Goal: Task Accomplishment & Management: Complete application form

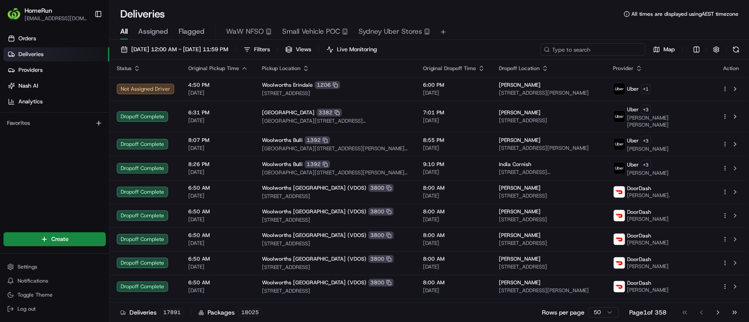
click at [601, 48] on input at bounding box center [592, 49] width 105 height 12
paste input "265133690"
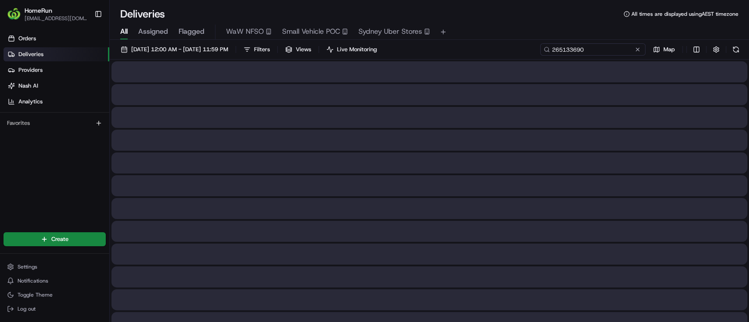
type input "265133690"
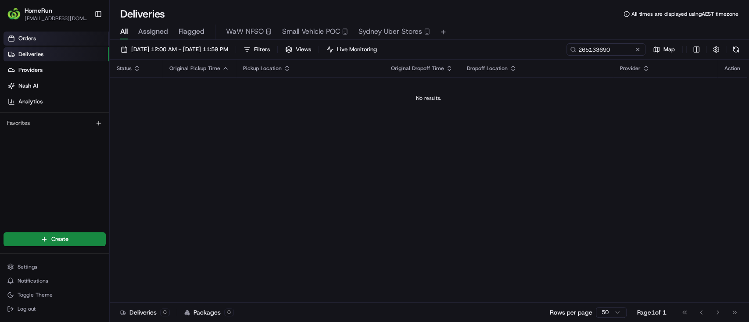
click at [53, 42] on link "Orders" at bounding box center [57, 39] width 106 height 14
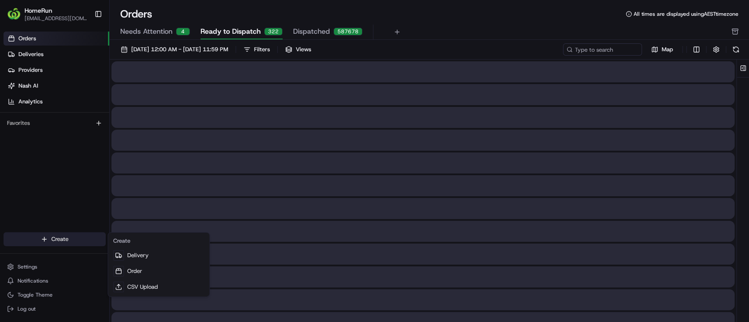
click at [53, 241] on html "HomeRun [EMAIL_ADDRESS][DOMAIN_NAME] Toggle Sidebar Orders Deliveries Providers…" at bounding box center [374, 161] width 749 height 322
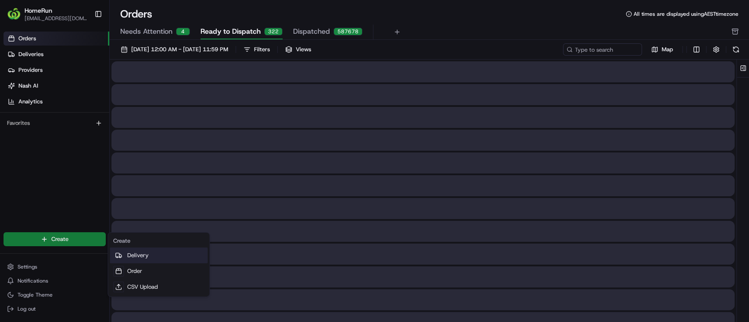
click at [145, 261] on link "Delivery" at bounding box center [159, 256] width 98 height 16
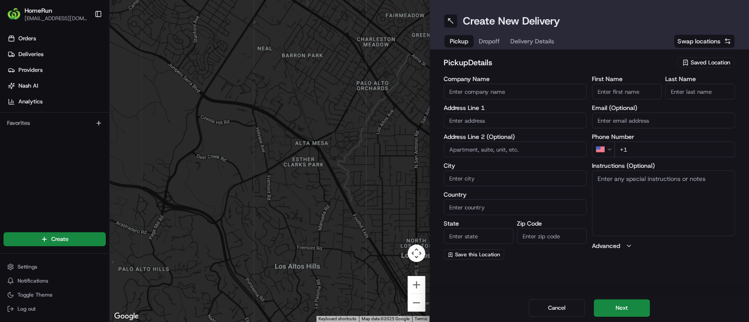
click at [694, 64] on span "Saved Location" at bounding box center [709, 63] width 39 height 8
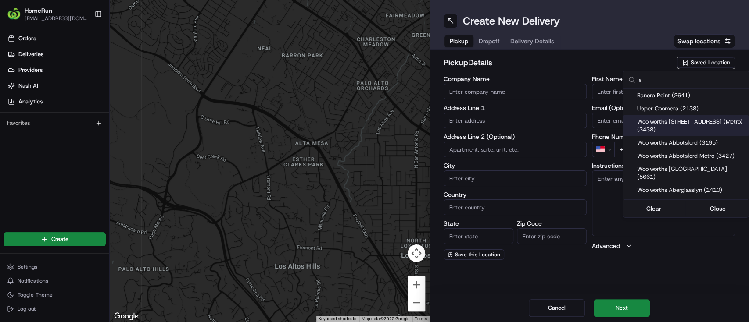
type input "s"
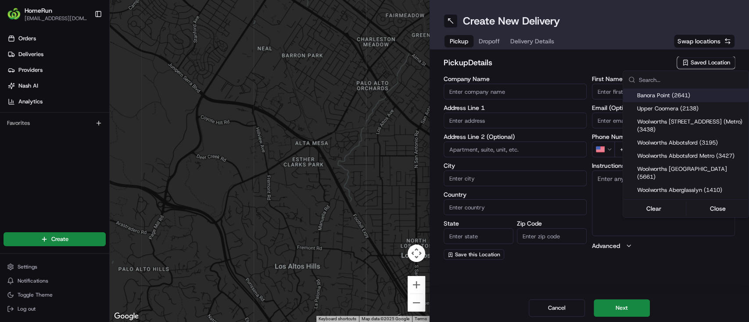
paste input "STRATHPINE"
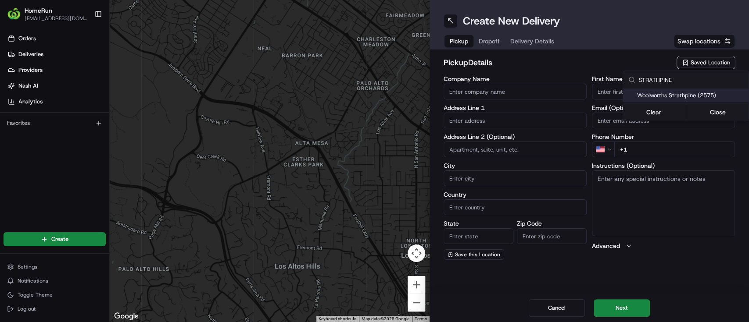
type input "STRATHPINE"
click at [691, 94] on span "Woolworths Strathpine (2575)" at bounding box center [691, 96] width 108 height 8
type input "Woolworths Strathpine"
type input "[GEOGRAPHIC_DATA], [STREET_ADDRESS]"
type input "Strathpine"
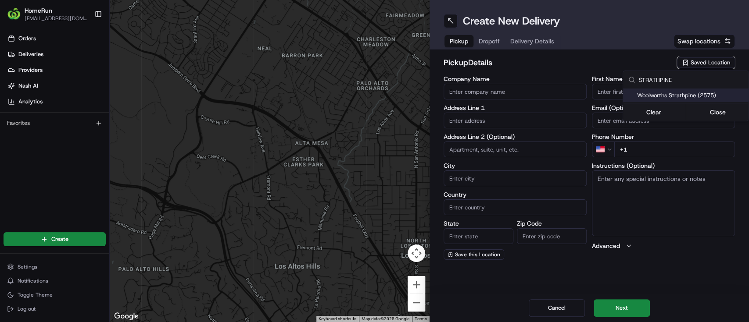
type input "AU"
type input "QLD"
type input "4500"
type input "Manager"
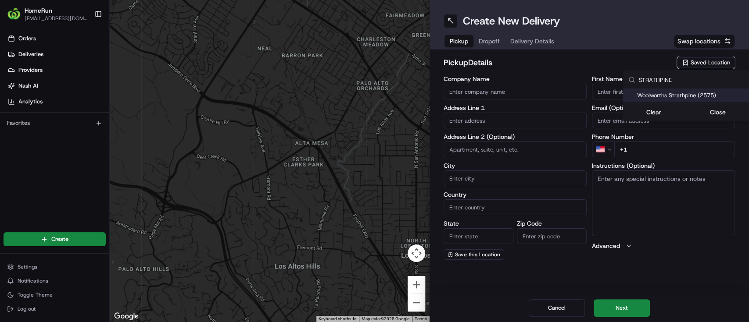
type input "[PHONE_NUMBER]"
type textarea "Collect via Direct-to-Boot Drive Thru. Enter from [PERSON_NAME][GEOGRAPHIC_DATA…"
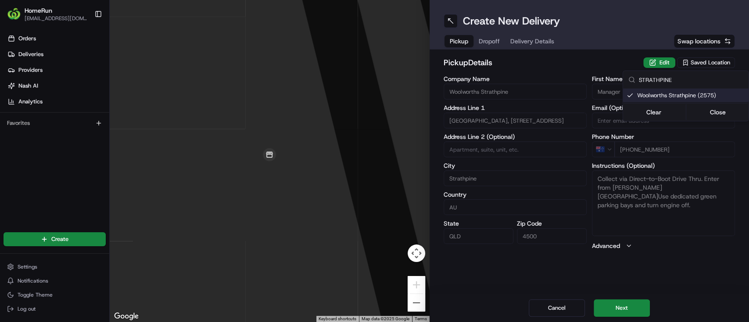
click at [711, 274] on html "HomeRun [EMAIL_ADDRESS][DOMAIN_NAME] Toggle Sidebar Orders Deliveries Providers…" at bounding box center [374, 161] width 749 height 322
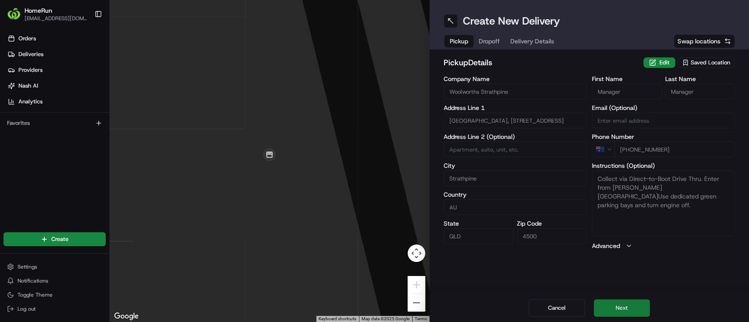
click at [640, 309] on button "Next" at bounding box center [621, 308] width 56 height 18
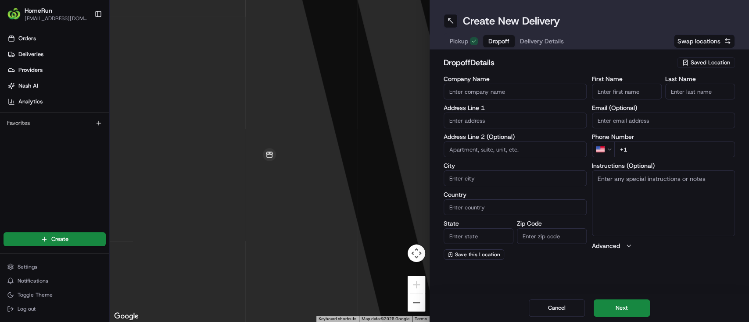
click at [499, 121] on input "text" at bounding box center [514, 121] width 143 height 16
paste input "[STREET_ADDRESS]"
click at [509, 142] on div "[STREET_ADDRESS]" at bounding box center [515, 138] width 139 height 13
type input "[STREET_ADDRESS]"
type input "Strathpine"
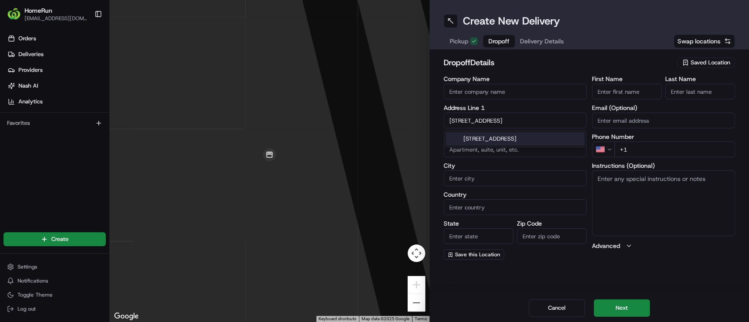
type input "[GEOGRAPHIC_DATA]"
type input "QLD"
type input "4500"
type input "[STREET_ADDRESS]"
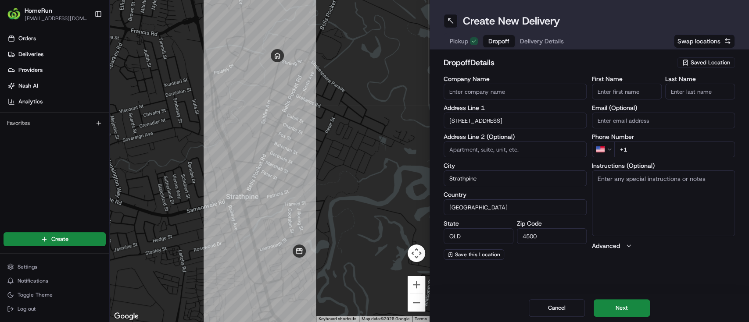
click at [608, 149] on html "HomeRun [EMAIL_ADDRESS][DOMAIN_NAME] Toggle Sidebar Orders Deliveries Providers…" at bounding box center [374, 161] width 749 height 322
click at [684, 153] on input "+61" at bounding box center [674, 150] width 121 height 16
paste input "0410 799 444"
type input "[PHONE_NUMBER]"
click at [613, 93] on input "First Name" at bounding box center [627, 92] width 70 height 16
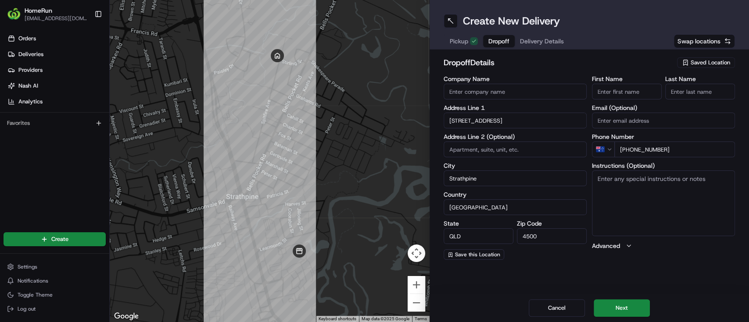
paste input "[PERSON_NAME]"
drag, startPoint x: 613, startPoint y: 93, endPoint x: 660, endPoint y: 90, distance: 47.0
click at [660, 90] on input "[PERSON_NAME]" at bounding box center [627, 92] width 70 height 16
type input "[PERSON_NAME]"
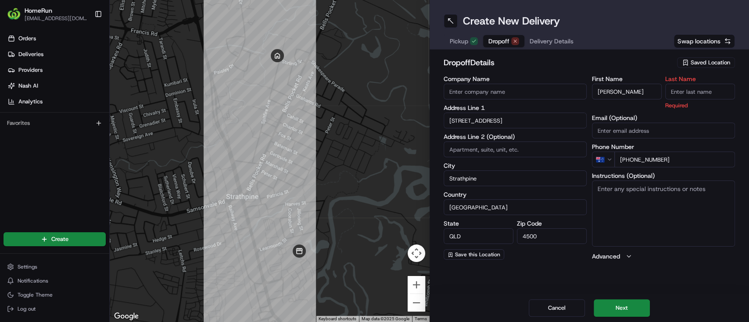
click at [706, 97] on input "Last Name" at bounding box center [700, 92] width 70 height 16
paste input "Fernan"
type input "Fernan"
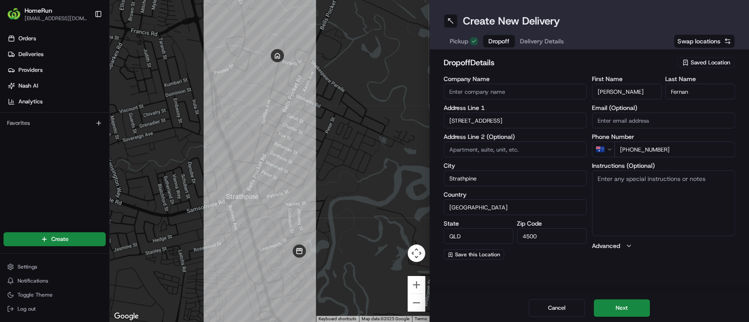
click at [684, 191] on textarea "Instructions (Optional)" at bounding box center [663, 204] width 143 height 66
paste textarea "Do not come in gate we have a dog, I will come out and let you in"
type textarea "Do not come in gate we have a dog, I will come out and let you in"
click at [627, 310] on button "Next" at bounding box center [621, 308] width 56 height 18
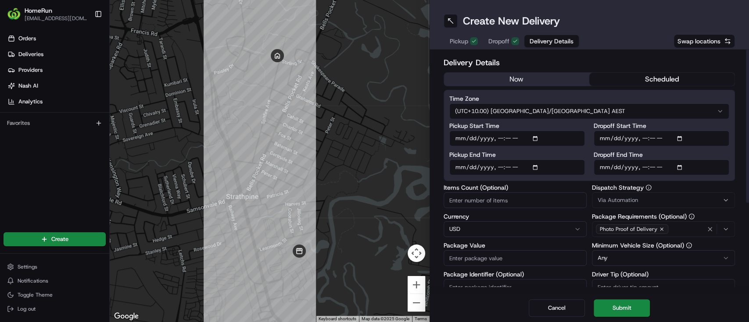
click at [649, 83] on button "scheduled" at bounding box center [661, 79] width 145 height 13
click at [536, 136] on input "Pickup Start Time" at bounding box center [516, 139] width 135 height 16
click at [535, 141] on input "Pickup Start Time" at bounding box center [516, 139] width 135 height 16
click at [622, 55] on div "Delivery Details now scheduled Time Zone (UTC+10.00) [GEOGRAPHIC_DATA]/[GEOGRAP…" at bounding box center [589, 172] width 320 height 245
click at [530, 141] on input "Pickup Start Time" at bounding box center [516, 139] width 135 height 16
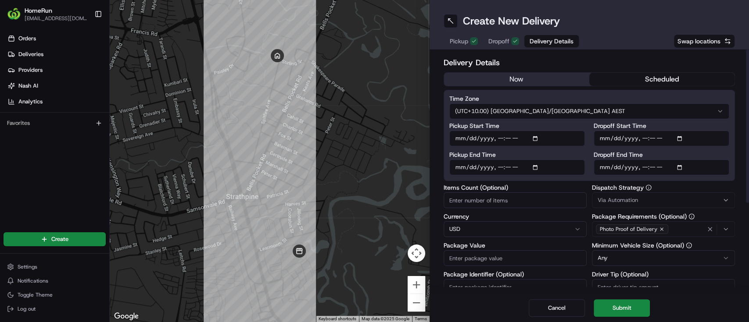
click at [535, 137] on input "Pickup Start Time" at bounding box center [516, 139] width 135 height 16
type input "[DATE]T13:00"
click at [637, 63] on h2 "Delivery Details" at bounding box center [589, 63] width 292 height 12
click at [645, 138] on input "Dropoff Start Time" at bounding box center [660, 139] width 135 height 16
click at [677, 139] on input "Dropoff Start Time" at bounding box center [660, 139] width 135 height 16
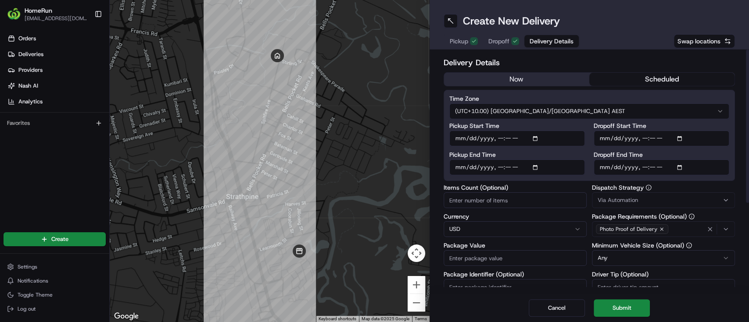
click at [680, 139] on input "Dropoff Start Time" at bounding box center [660, 139] width 135 height 16
type input "[DATE]T13:00"
click at [610, 52] on div "Delivery Details now scheduled Time Zone (UTC+10.00) [GEOGRAPHIC_DATA]/[GEOGRAP…" at bounding box center [589, 172] width 320 height 245
click at [623, 163] on input "Dropoff End Time" at bounding box center [660, 168] width 135 height 16
click at [680, 170] on input "Dropoff End Time" at bounding box center [660, 168] width 135 height 16
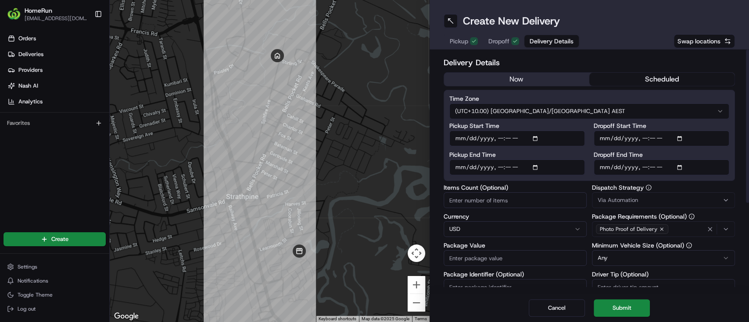
type input "[DATE]T14:00"
click at [636, 52] on div "Delivery Details now scheduled Time Zone (UTC+10.00) [GEOGRAPHIC_DATA]/[GEOGRAP…" at bounding box center [589, 172] width 320 height 245
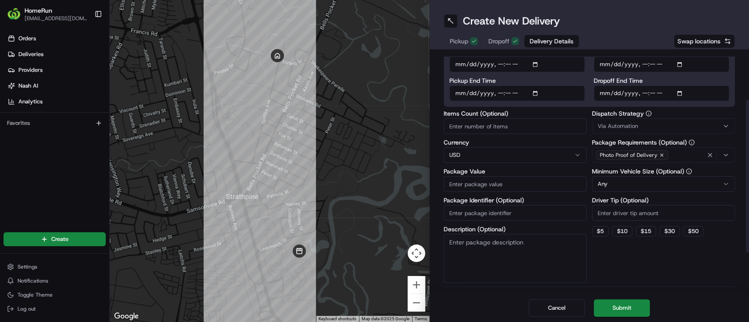
scroll to position [75, 0]
click at [499, 157] on html "HomeRun [EMAIL_ADDRESS][DOMAIN_NAME] Toggle Sidebar Orders Deliveries Providers…" at bounding box center [374, 161] width 749 height 322
click at [477, 190] on input "Package Value" at bounding box center [514, 184] width 143 height 16
paste input "372.33"
type input "372.33"
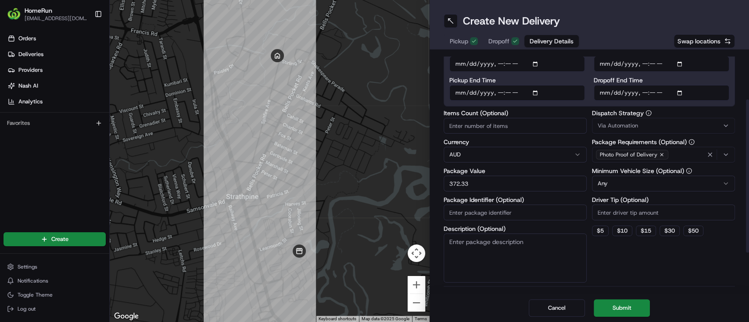
click at [638, 269] on div "Dispatch Strategy Via Automation Package Requirements (Optional) Photo Proof of…" at bounding box center [663, 196] width 143 height 173
click at [504, 212] on input "Package Identifier (Optional)" at bounding box center [514, 213] width 143 height 16
paste input "265133690"
type input "265133690"
click at [684, 253] on div "Dispatch Strategy Via Automation Package Requirements (Optional) Photo Proof of…" at bounding box center [663, 196] width 143 height 173
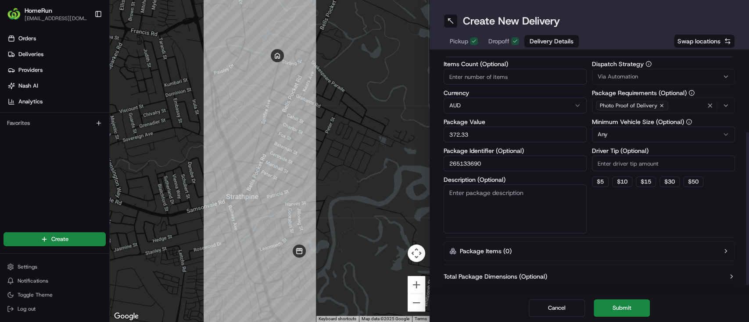
scroll to position [125, 0]
click at [631, 301] on button "Submit" at bounding box center [621, 308] width 56 height 18
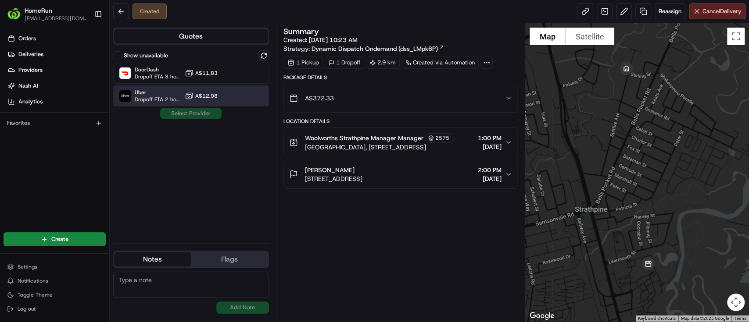
click at [165, 99] on span "Dropoff ETA 2 hours" at bounding box center [158, 99] width 46 height 7
click at [194, 116] on button "Assign Provider" at bounding box center [191, 113] width 62 height 11
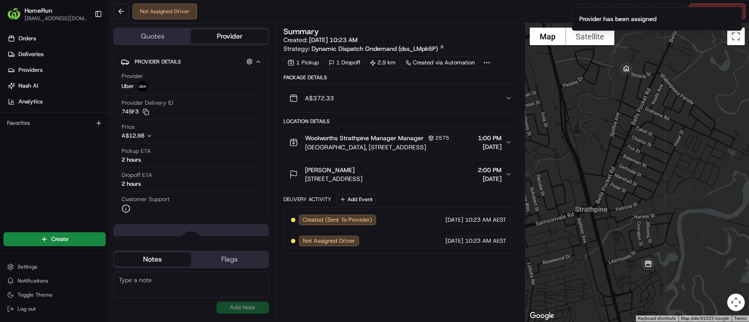
click at [510, 9] on div "Not Assigned Driver Reassign Cancel Delivery" at bounding box center [429, 11] width 639 height 23
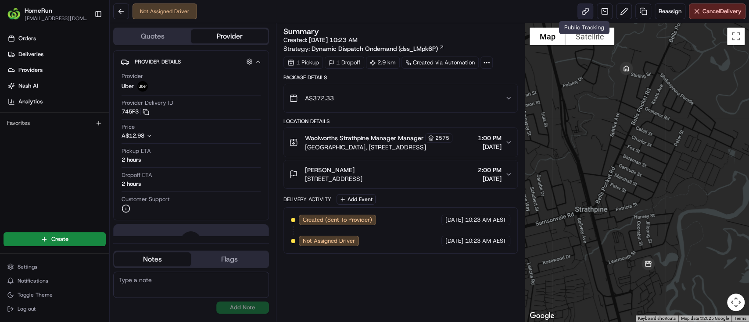
click at [579, 18] on link at bounding box center [585, 12] width 16 height 16
click at [21, 58] on link "Deliveries" at bounding box center [57, 54] width 106 height 14
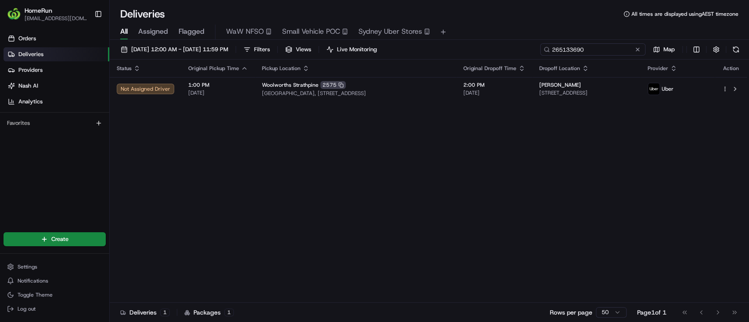
click at [620, 47] on input "265133690" at bounding box center [592, 49] width 105 height 12
paste input "1259"
type input "265131259"
